Goal: Information Seeking & Learning: Learn about a topic

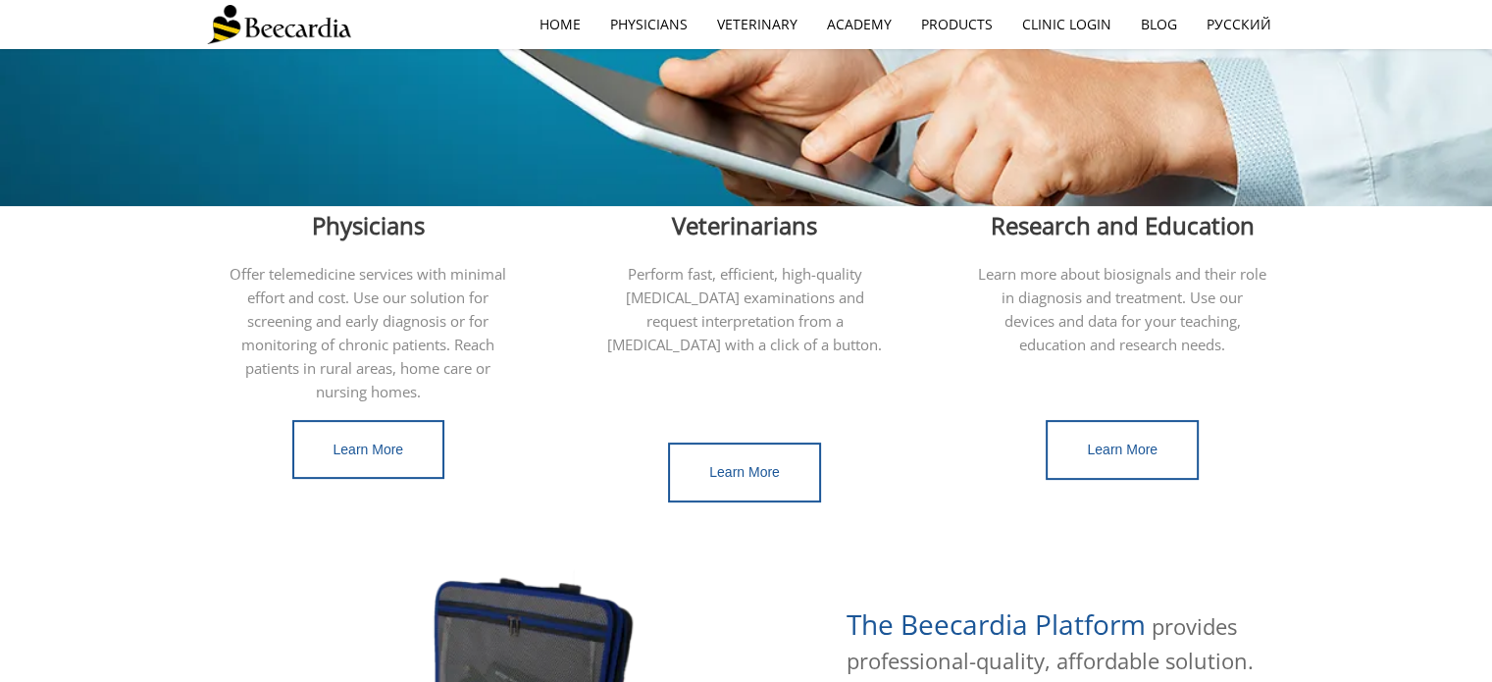
scroll to position [490, 0]
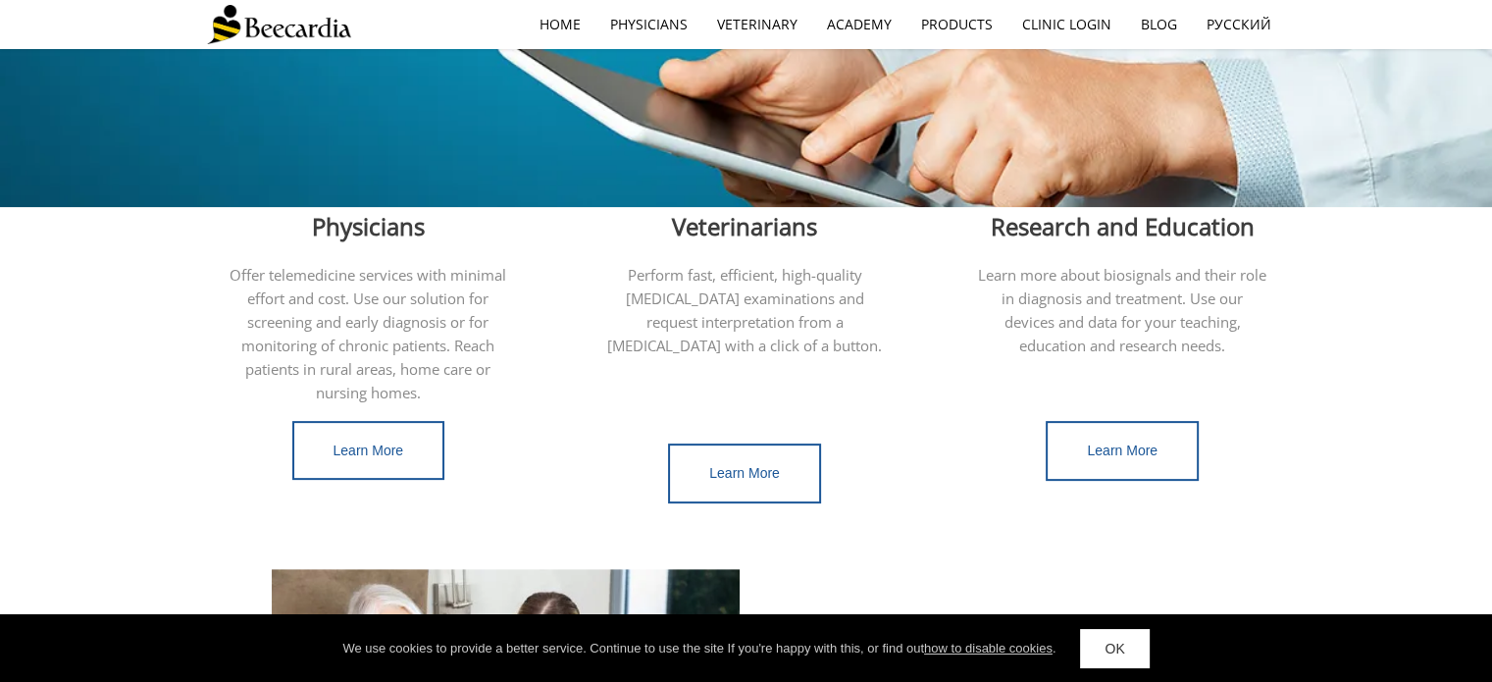
click at [722, 238] on span "Veterinarians" at bounding box center [744, 226] width 145 height 32
click at [735, 410] on div "Learn More" at bounding box center [745, 453] width 324 height 99
click at [757, 240] on span "Veterinarians" at bounding box center [744, 226] width 145 height 32
click at [766, 235] on span "Veterinarians" at bounding box center [744, 226] width 145 height 32
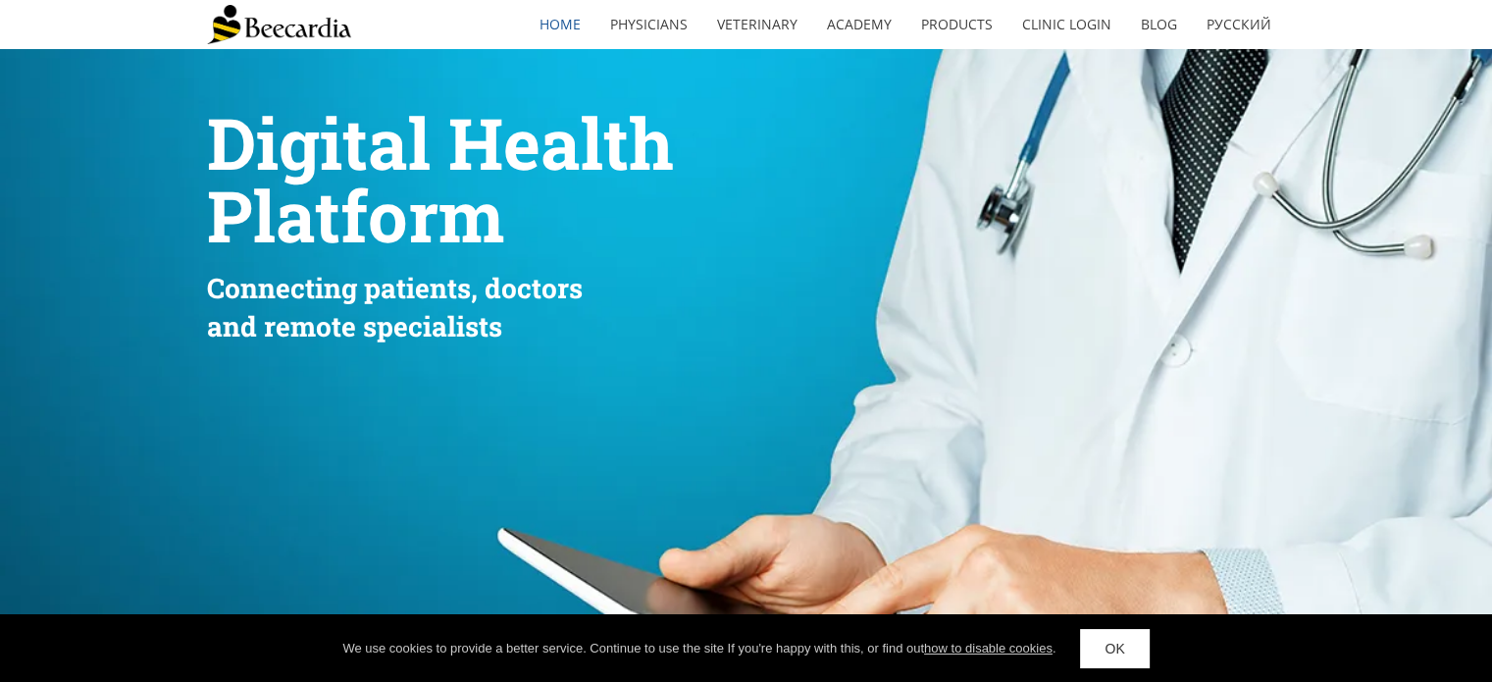
scroll to position [589, 0]
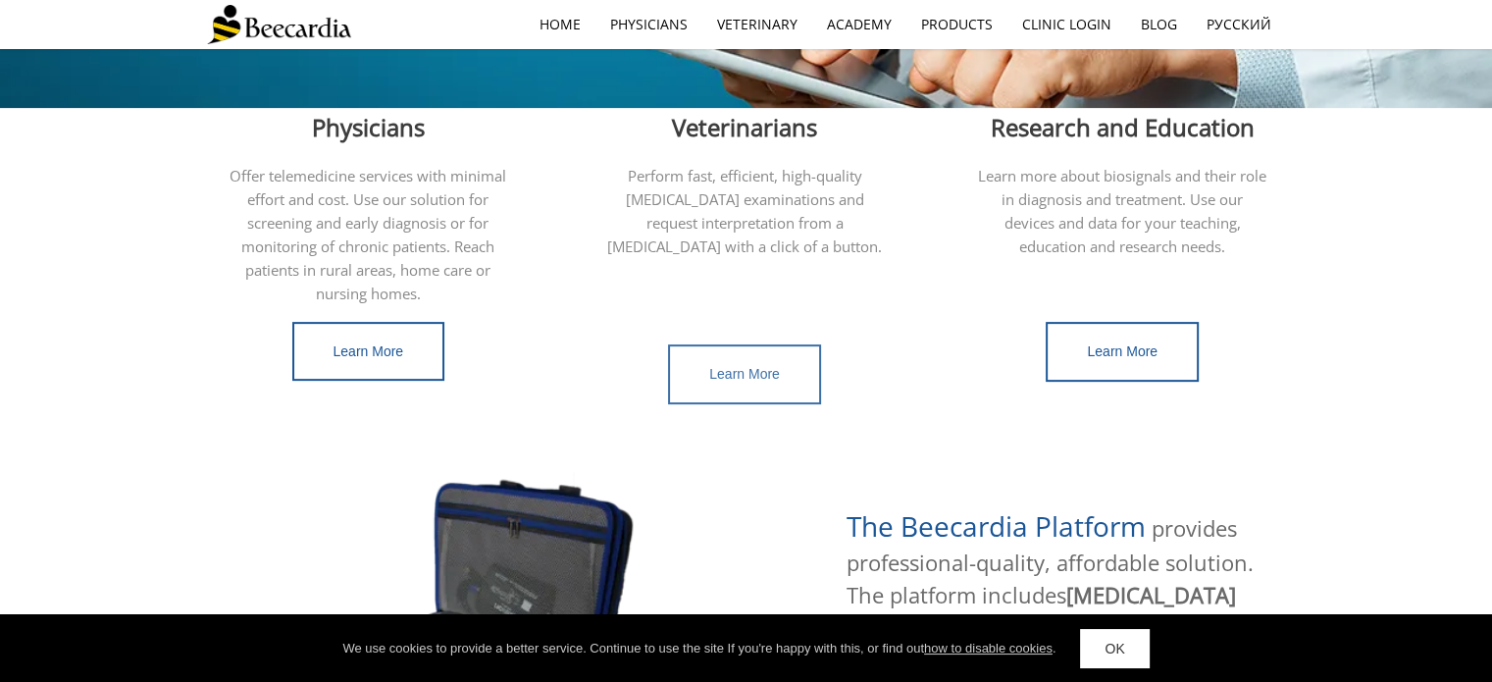
click at [769, 366] on span "Learn More" at bounding box center [744, 374] width 71 height 16
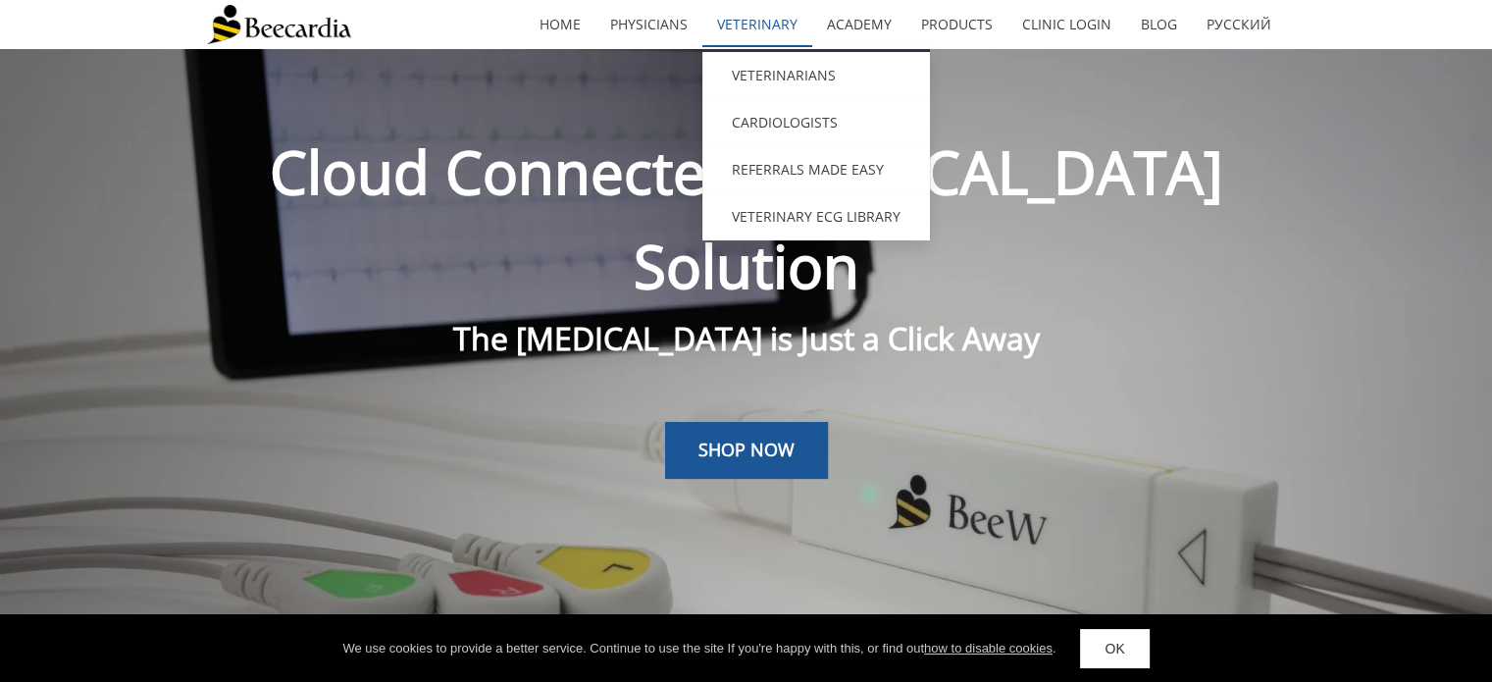
click at [772, 20] on link "Veterinary" at bounding box center [757, 24] width 110 height 45
click at [805, 216] on link "Veterinary ECG Library" at bounding box center [816, 216] width 228 height 47
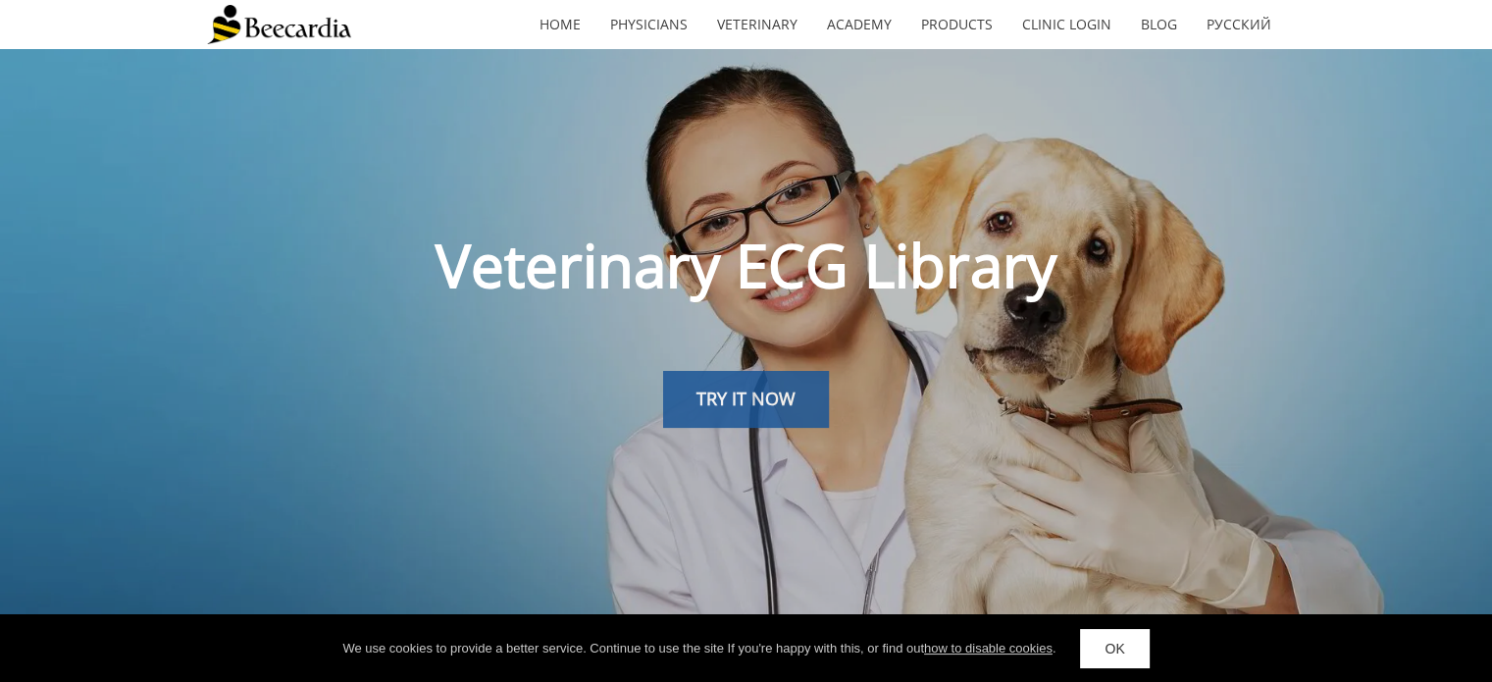
click at [765, 394] on span "TRY IT NOW" at bounding box center [746, 399] width 99 height 24
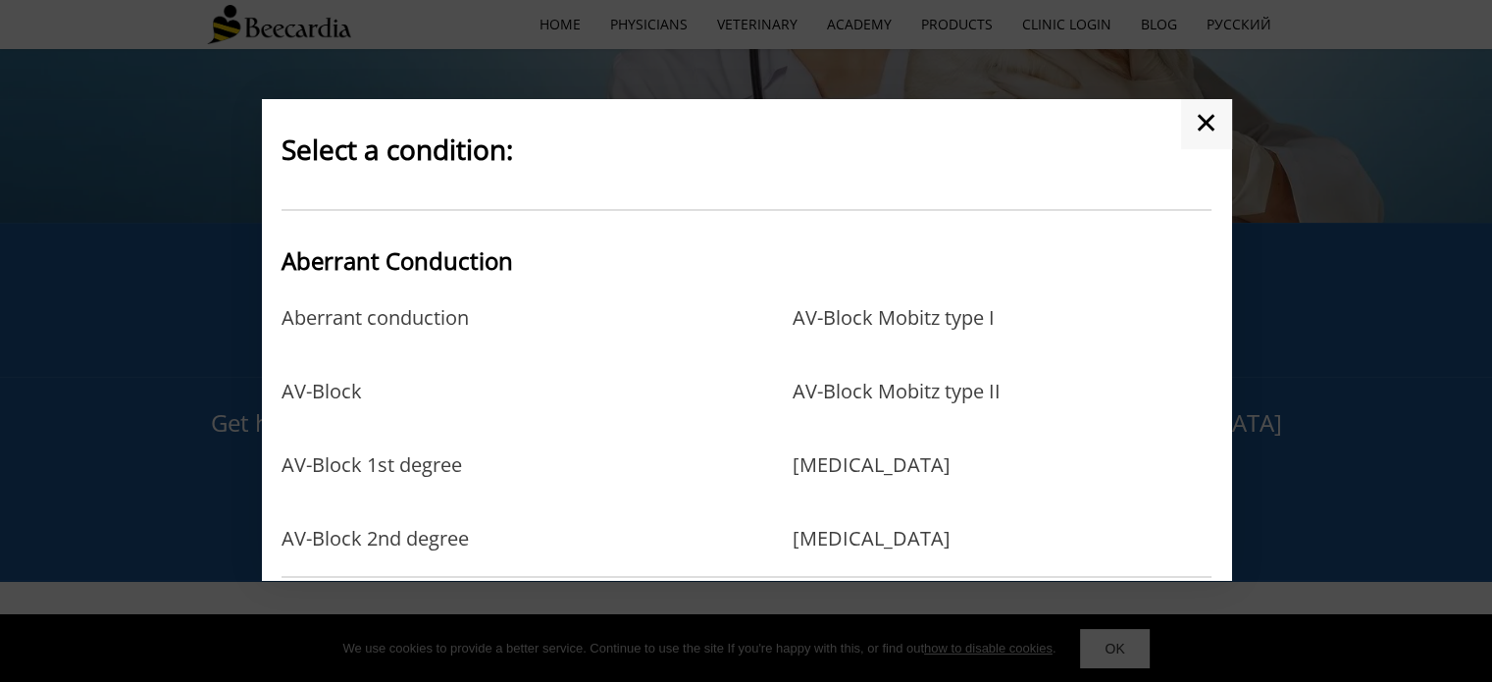
scroll to position [98, 0]
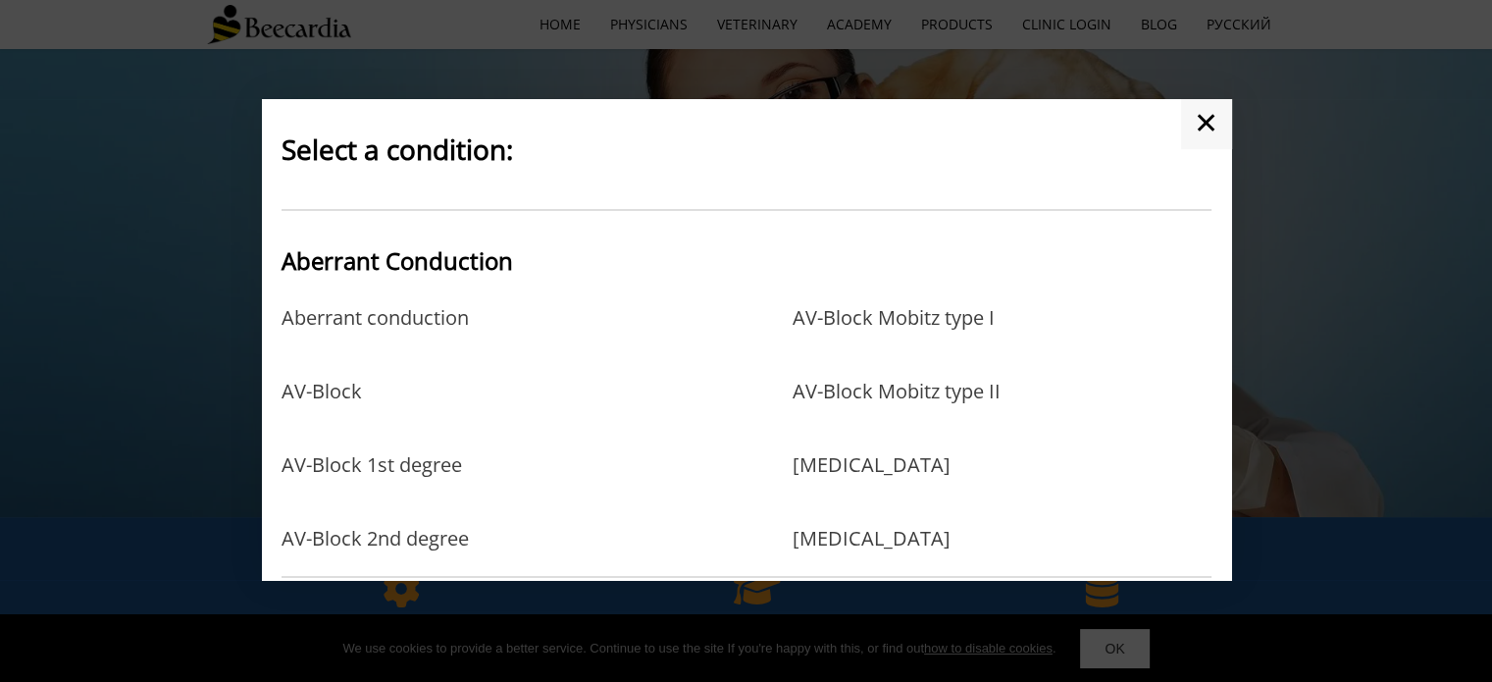
click at [1188, 126] on link "✕" at bounding box center [1206, 123] width 50 height 49
